Goal: Task Accomplishment & Management: Manage account settings

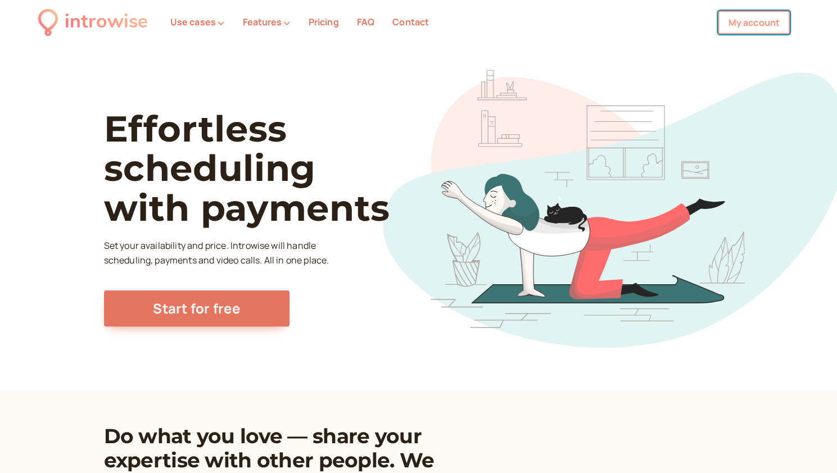
click at [755, 30] on link "My account" at bounding box center [754, 23] width 72 height 24
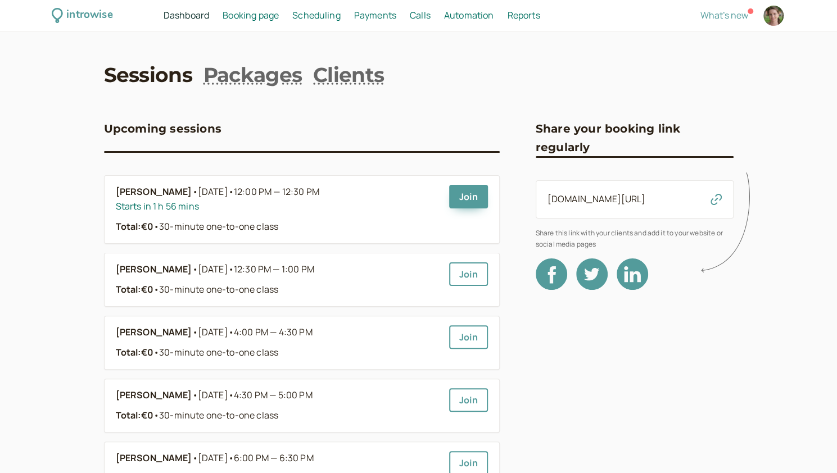
click at [326, 15] on span "Scheduling" at bounding box center [316, 15] width 48 height 12
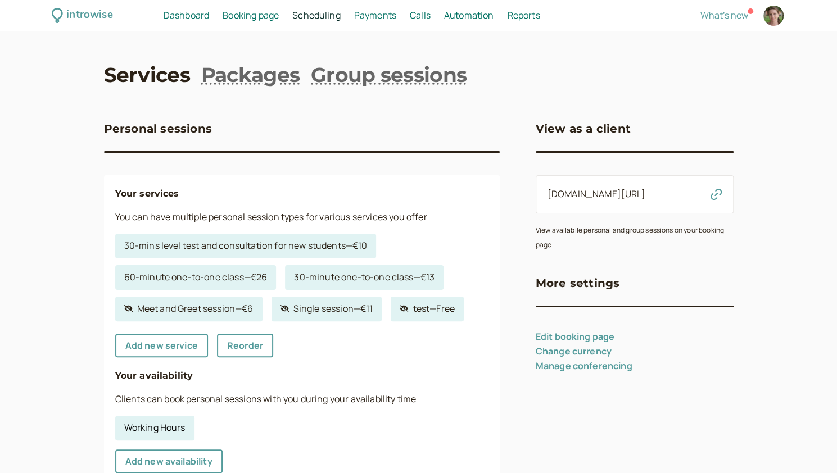
click at [157, 426] on link "Working Hours" at bounding box center [154, 428] width 79 height 25
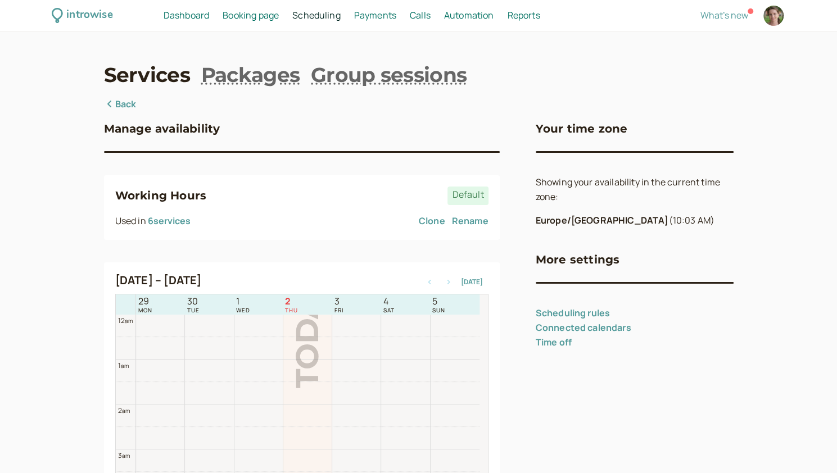
scroll to position [361, 0]
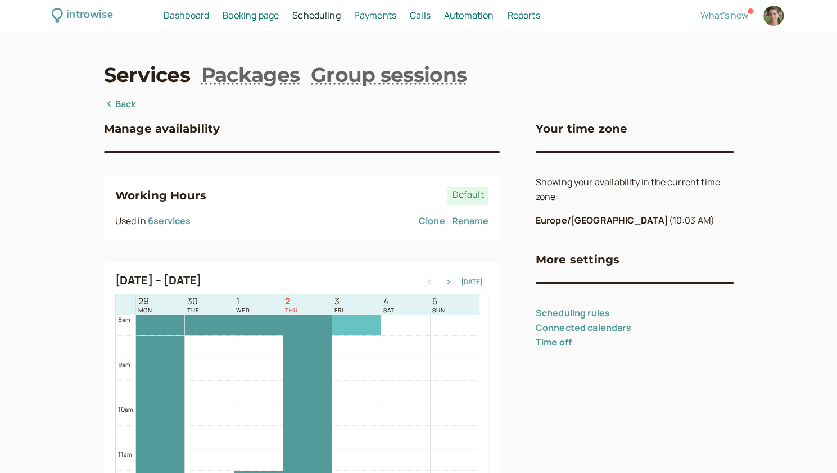
click at [352, 322] on div at bounding box center [356, 313] width 48 height 44
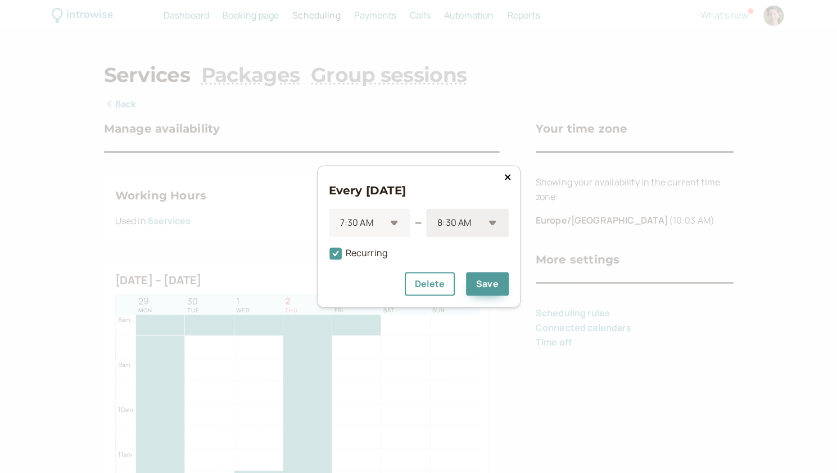
click at [495, 224] on div "8:30 AM" at bounding box center [467, 223] width 82 height 29
click at [452, 268] on div "10:00 AM" at bounding box center [467, 269] width 82 height 24
click at [490, 289] on button "Save" at bounding box center [487, 285] width 43 height 24
